Goal: Task Accomplishment & Management: Complete application form

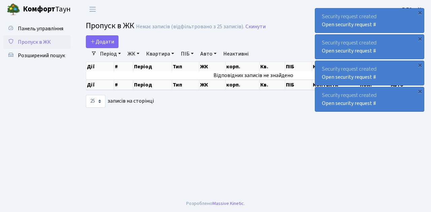
select select "25"
click at [45, 42] on span "Пропуск в ЖК" at bounding box center [34, 41] width 33 height 7
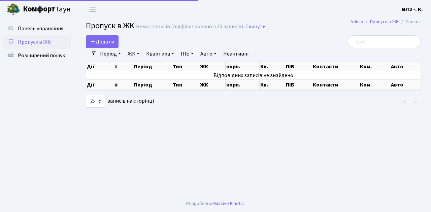
select select "25"
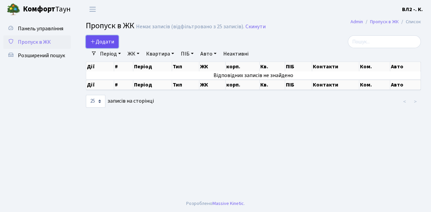
click at [109, 42] on span "Додати" at bounding box center [102, 41] width 24 height 7
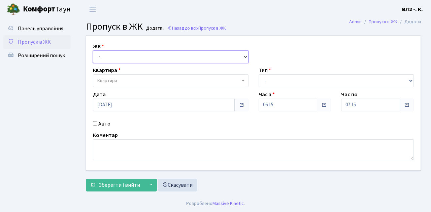
click at [112, 58] on select "- ВЛ1, Ужгородський пров., 4/1 ВЛ2, Голосіївський просп., 76 ВЛ3, пр.Голосіївсь…" at bounding box center [171, 57] width 156 height 13
select select "317"
click at [93, 51] on select "- ВЛ1, Ужгородський пров., 4/1 ВЛ2, Голосіївський просп., 76 ВЛ3, пр.Голосіївсь…" at bounding box center [171, 57] width 156 height 13
select select
click at [136, 82] on span "Квартира" at bounding box center [168, 80] width 143 height 7
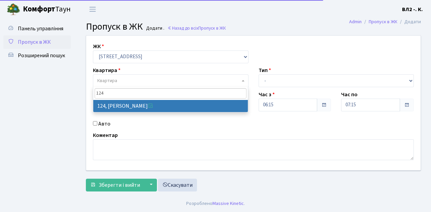
type input "124"
select select "38308"
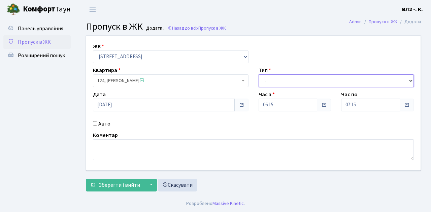
click at [301, 80] on select "- Доставка Таксі Гості Сервіс" at bounding box center [337, 80] width 156 height 13
select select "1"
click at [259, 74] on select "- Доставка Таксі Гості Сервіс" at bounding box center [337, 80] width 156 height 13
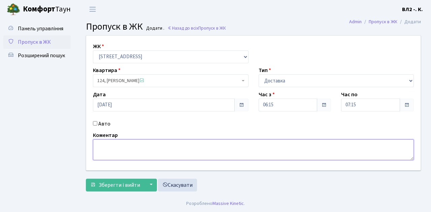
click at [110, 149] on textarea at bounding box center [253, 149] width 321 height 21
type textarea "Time it"
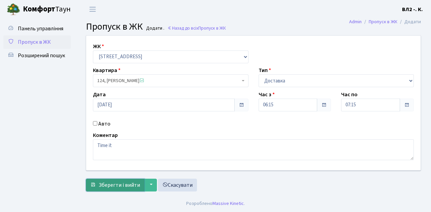
click at [124, 187] on span "Зберегти і вийти" at bounding box center [119, 185] width 41 height 7
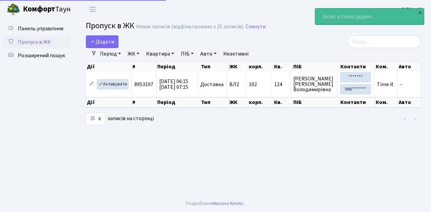
select select "25"
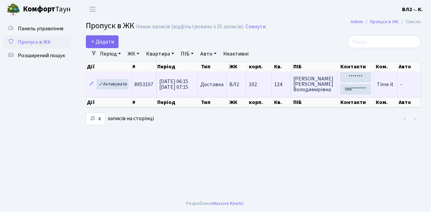
click at [385, 85] on span "Time it" at bounding box center [385, 84] width 17 height 7
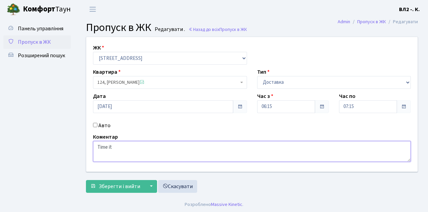
drag, startPoint x: 117, startPoint y: 147, endPoint x: 69, endPoint y: 147, distance: 48.2
click at [69, 147] on div "Панель управління Пропуск в ЖК Розширений пошук Admin Пропуск в ЖК Редагувати П…" at bounding box center [214, 108] width 428 height 178
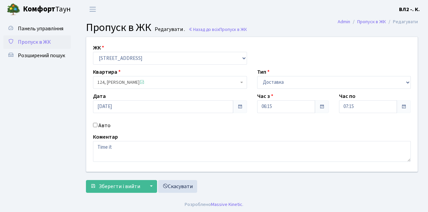
click at [44, 42] on span "Пропуск в ЖК" at bounding box center [34, 41] width 33 height 7
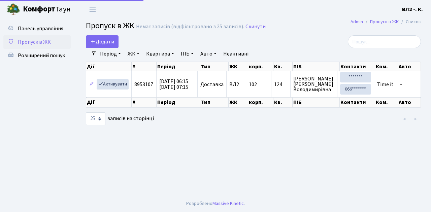
select select "25"
